Goal: Task Accomplishment & Management: Use online tool/utility

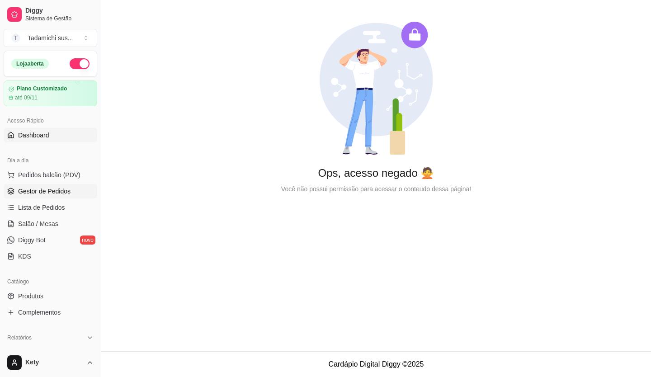
click at [48, 189] on span "Gestor de Pedidos" at bounding box center [44, 191] width 52 height 9
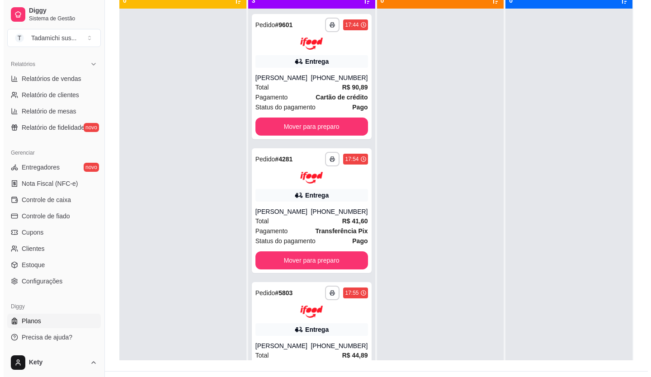
scroll to position [138, 0]
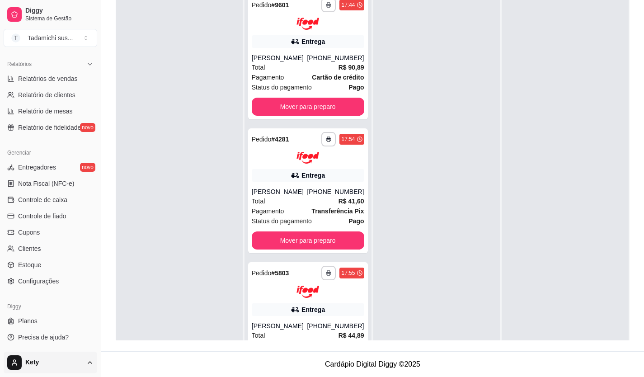
click at [89, 239] on html "**********" at bounding box center [322, 50] width 644 height 377
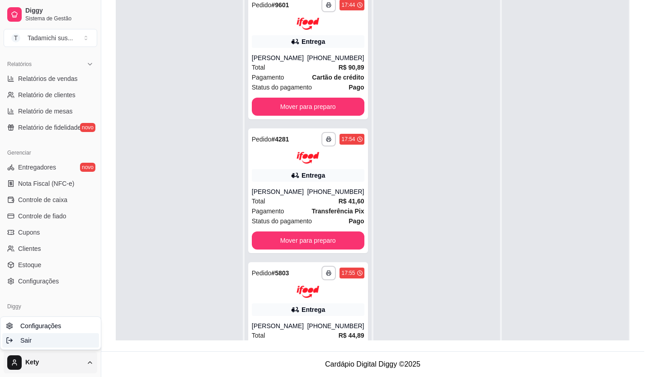
click at [23, 345] on span "Sair" at bounding box center [25, 340] width 11 height 9
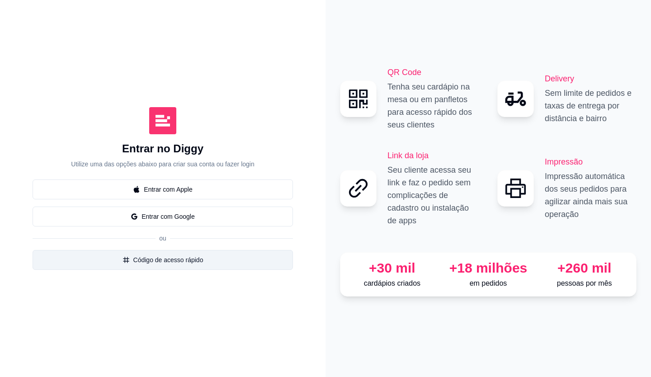
click at [191, 262] on button "Código de acesso rápido" at bounding box center [163, 260] width 260 height 20
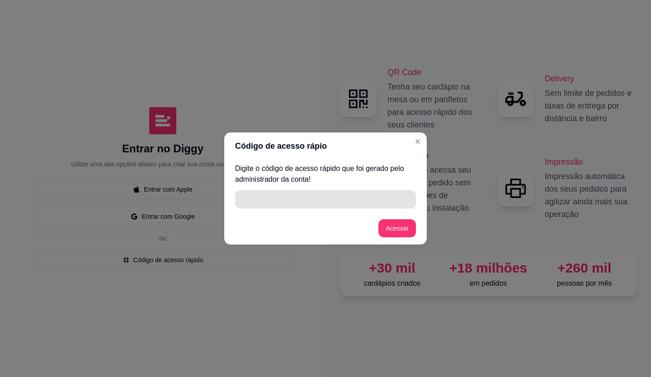
click at [348, 206] on input "" at bounding box center [326, 199] width 170 height 18
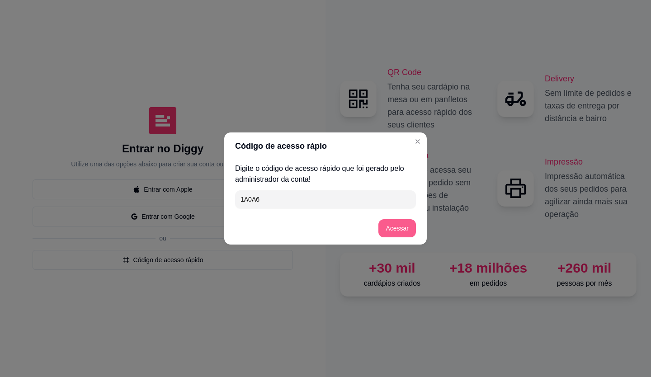
type input "1A0A6"
click at [401, 239] on footer "Acessar" at bounding box center [325, 228] width 203 height 33
